Goal: Task Accomplishment & Management: Complete application form

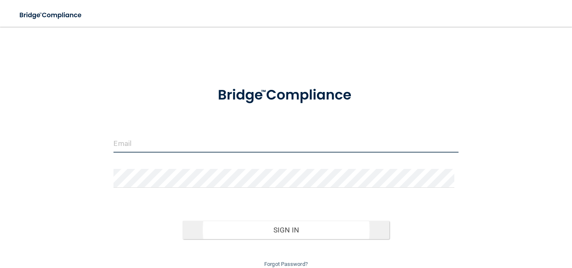
type input "[EMAIL_ADDRESS][DOMAIN_NAME]"
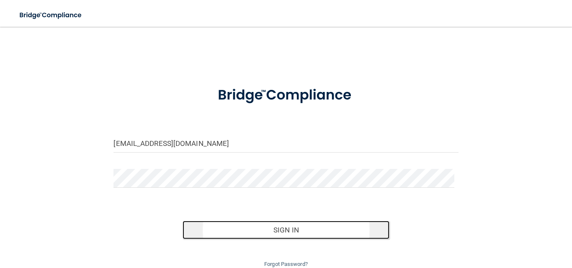
click at [290, 233] on button "Sign In" at bounding box center [286, 230] width 207 height 18
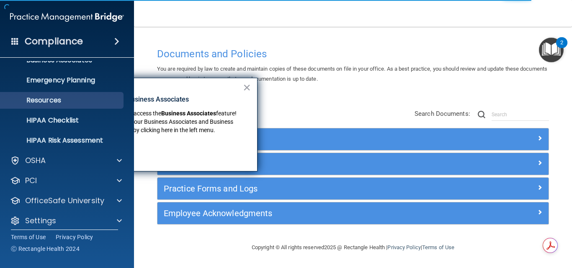
scroll to position [79, 0]
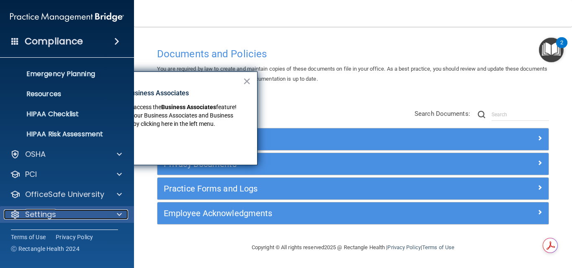
click at [92, 219] on div "Settings" at bounding box center [56, 215] width 104 height 10
click at [117, 214] on span at bounding box center [119, 215] width 5 height 10
click at [122, 214] on div at bounding box center [118, 215] width 21 height 10
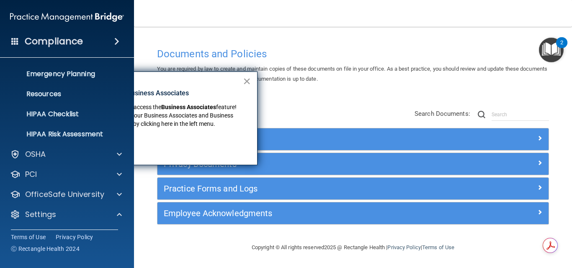
click at [245, 82] on button "×" at bounding box center [247, 81] width 8 height 13
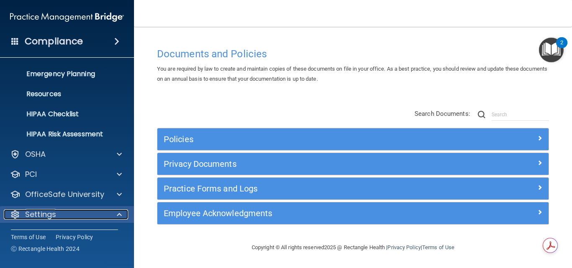
click at [116, 217] on div at bounding box center [118, 215] width 21 height 10
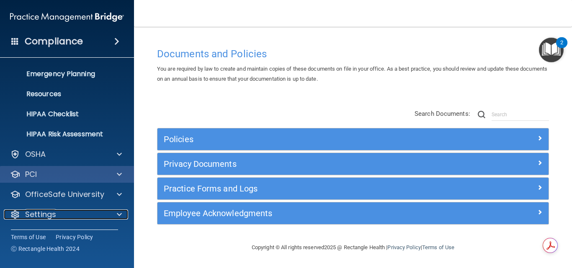
scroll to position [0, 0]
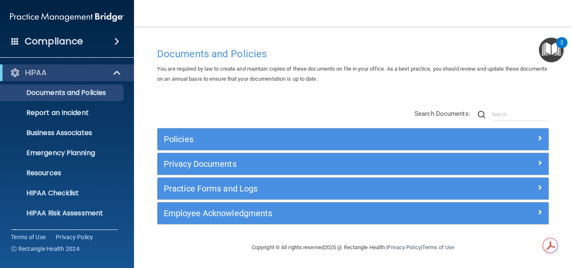
click at [116, 41] on span at bounding box center [116, 41] width 5 height 10
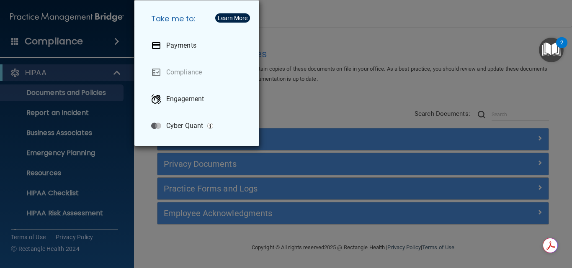
click at [17, 39] on div "Take me to: Payments Compliance Engagement Cyber Quant" at bounding box center [286, 134] width 572 height 268
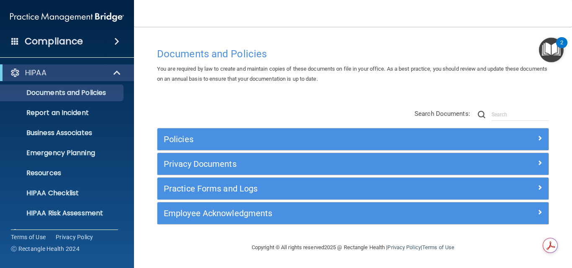
click at [13, 43] on span at bounding box center [15, 41] width 8 height 8
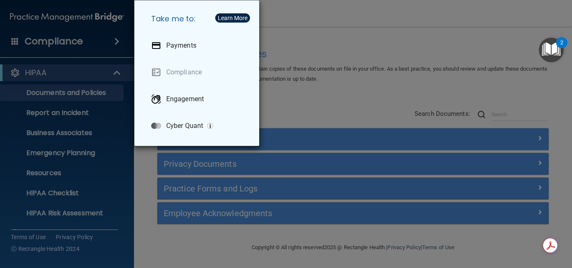
click at [62, 116] on div "Take me to: Payments Compliance Engagement Cyber Quant" at bounding box center [286, 134] width 572 height 268
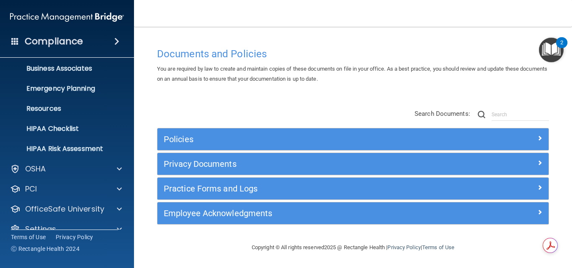
scroll to position [79, 0]
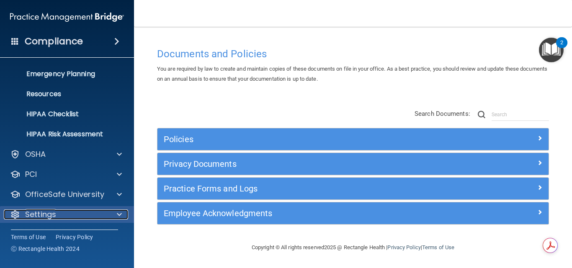
click at [117, 217] on span at bounding box center [119, 215] width 5 height 10
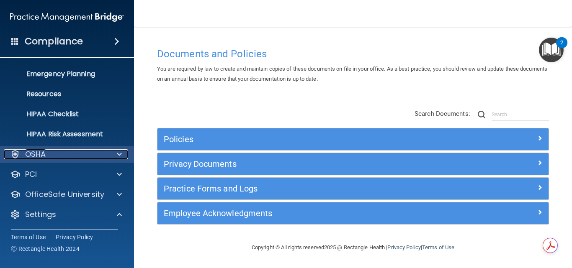
click at [119, 155] on span at bounding box center [119, 154] width 5 height 10
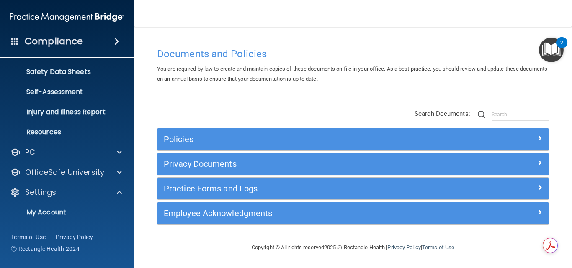
scroll to position [202, 0]
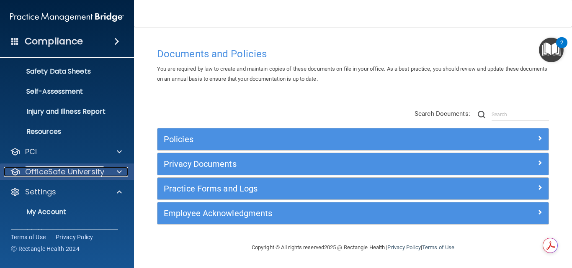
click at [116, 174] on div at bounding box center [118, 172] width 21 height 10
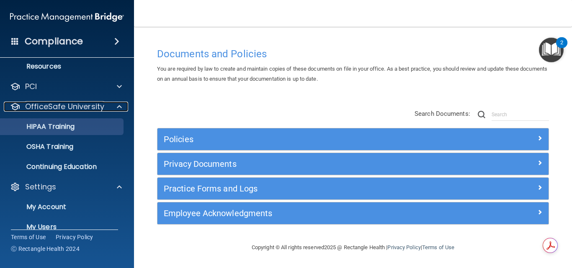
scroll to position [268, 0]
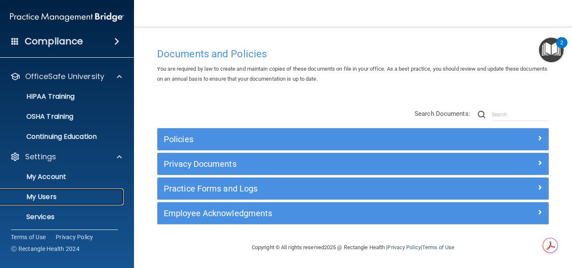
click at [47, 202] on link "My Users" at bounding box center [58, 197] width 132 height 17
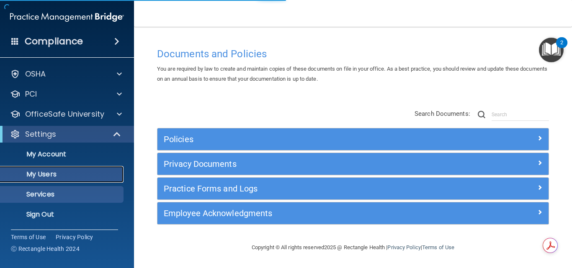
scroll to position [19, 0]
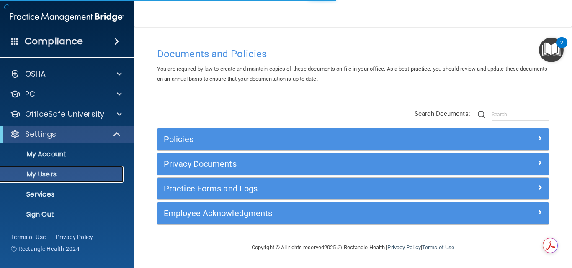
select select "20"
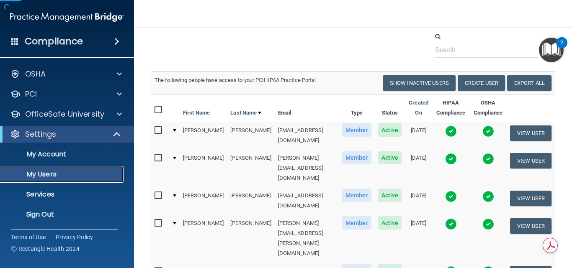
scroll to position [28, 0]
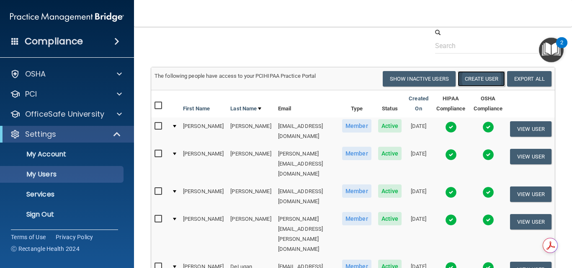
click at [474, 77] on button "Create User" at bounding box center [481, 78] width 47 height 15
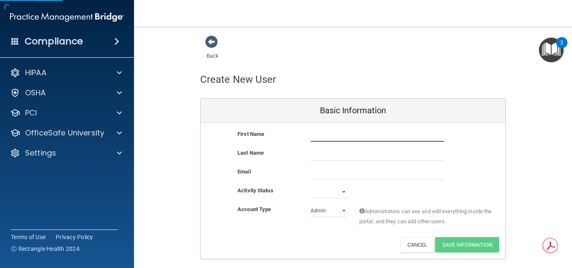
click at [330, 136] on input "text" at bounding box center [378, 135] width 134 height 13
type input "[PERSON_NAME]"
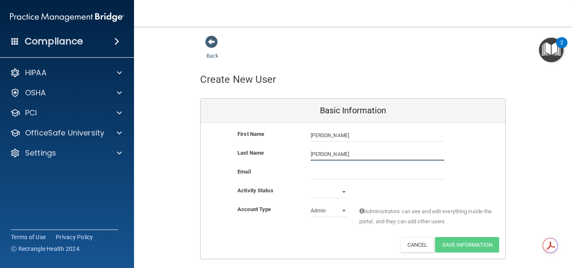
type input "[PERSON_NAME]"
click at [333, 196] on select "Active Inactive" at bounding box center [329, 192] width 36 height 13
select select "active"
click at [311, 186] on select "Active Inactive" at bounding box center [329, 192] width 36 height 13
click at [329, 213] on select "Admin Member" at bounding box center [329, 211] width 36 height 13
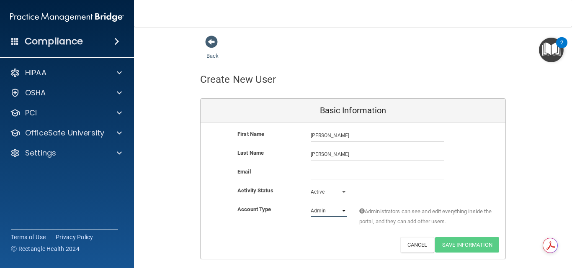
select select "practice_member"
click at [311, 205] on select "Admin Member" at bounding box center [329, 211] width 36 height 13
click at [324, 172] on input "email" at bounding box center [378, 173] width 134 height 13
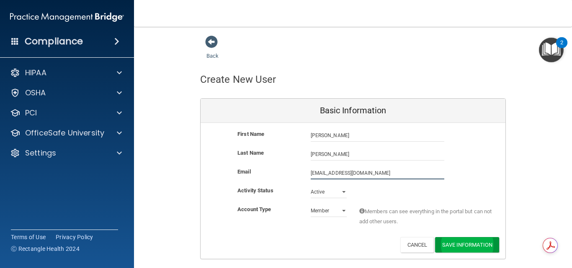
type input "[EMAIL_ADDRESS][DOMAIN_NAME]"
click at [462, 251] on button "Save Information" at bounding box center [467, 244] width 64 height 15
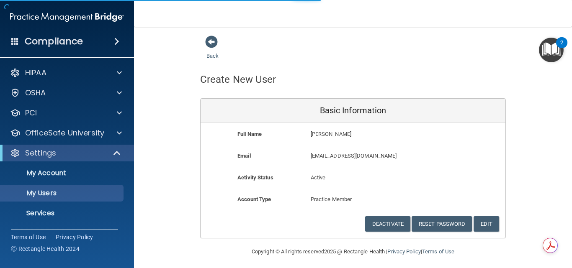
select select "20"
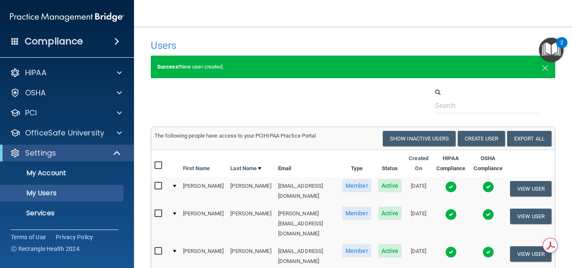
click at [49, 43] on h4 "Compliance" at bounding box center [54, 42] width 58 height 12
